Goal: Task Accomplishment & Management: Complete application form

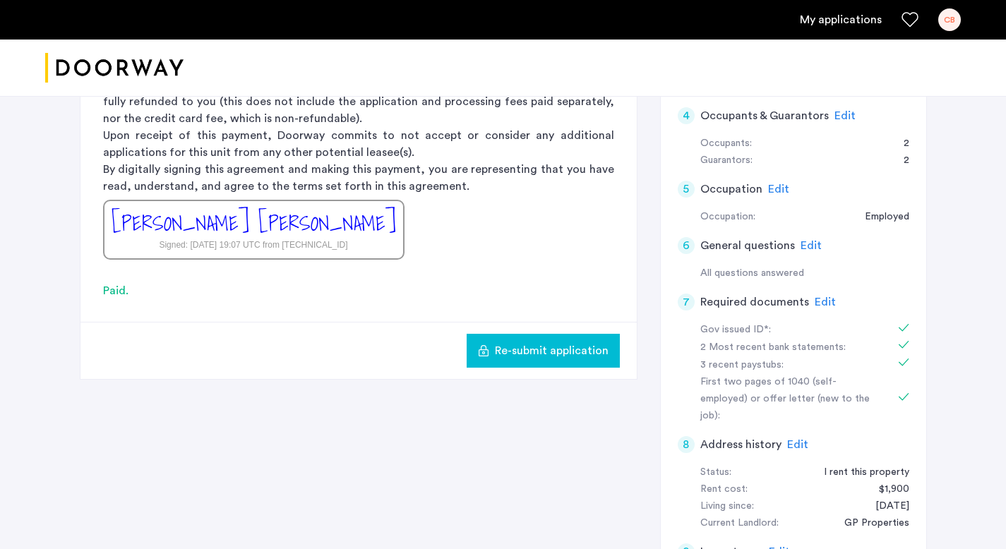
scroll to position [418, 0]
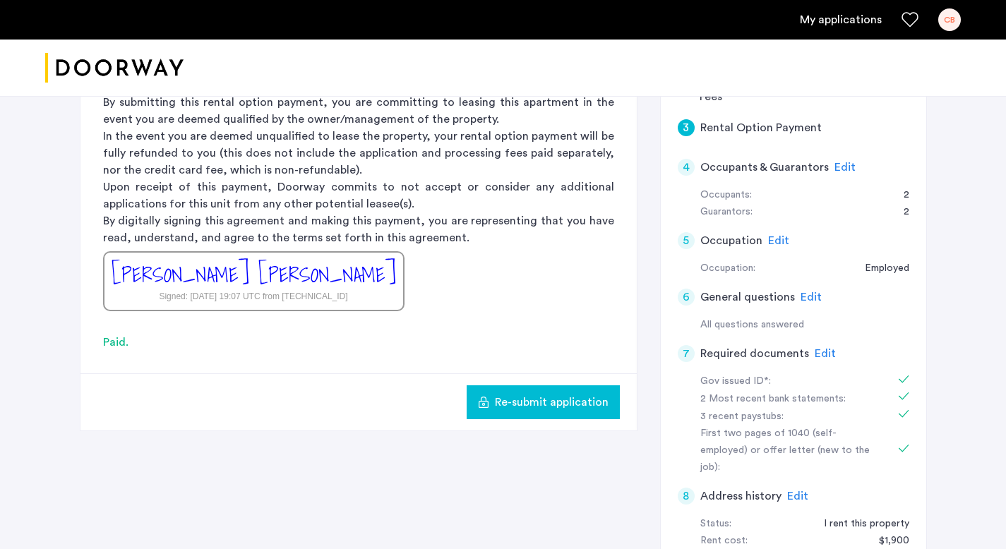
click at [561, 394] on span "Re-submit application" at bounding box center [552, 402] width 114 height 17
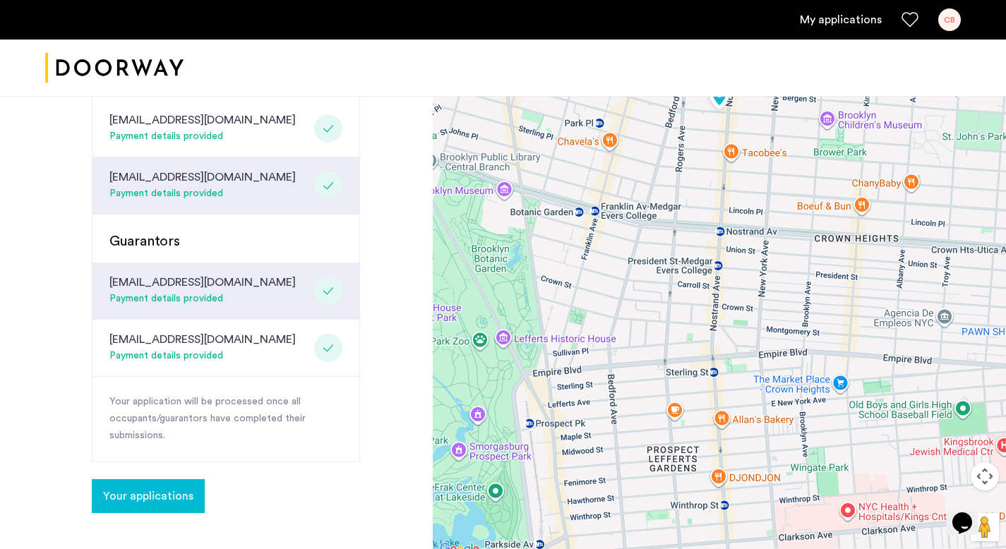
scroll to position [602, 0]
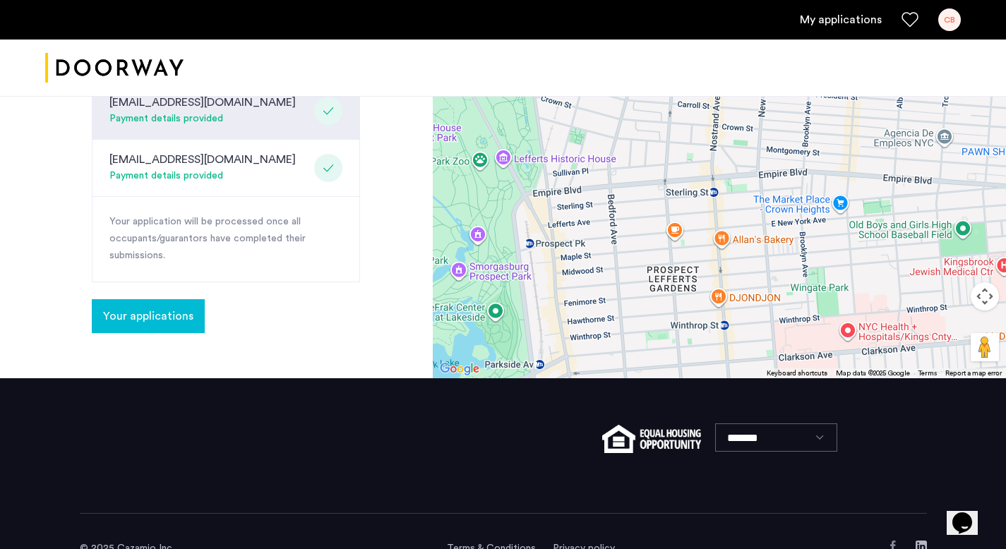
click at [188, 308] on span "Your applications" at bounding box center [148, 316] width 90 height 17
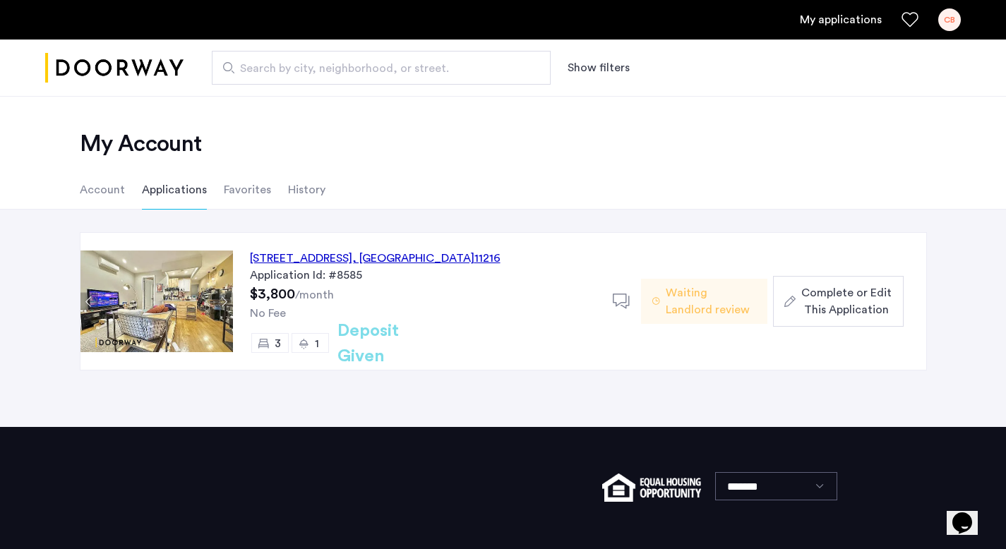
click at [335, 257] on div "692 Saint Marks Avenue, Unit 2F, Brooklyn , NY 11216" at bounding box center [375, 258] width 251 height 17
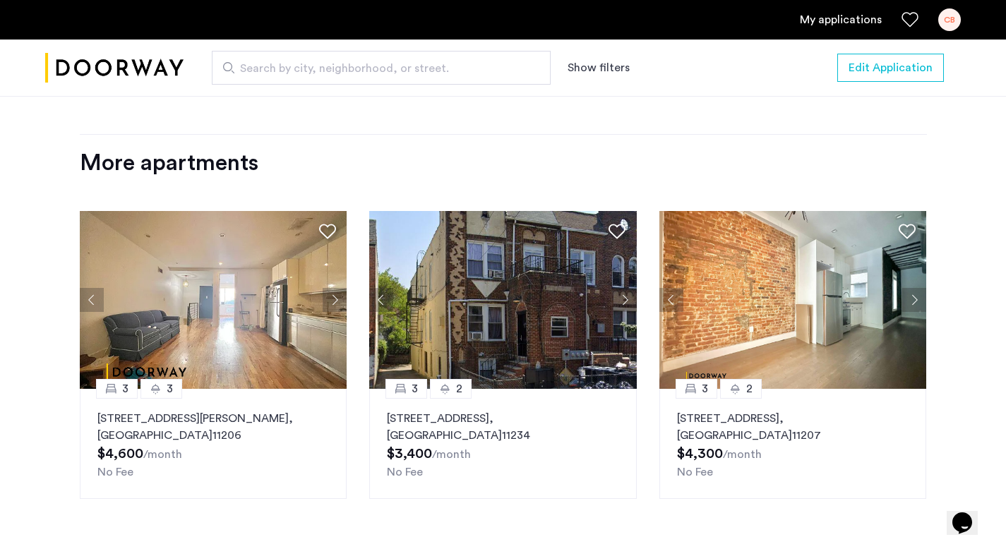
scroll to position [1552, 0]
